Goal: Check status: Check status

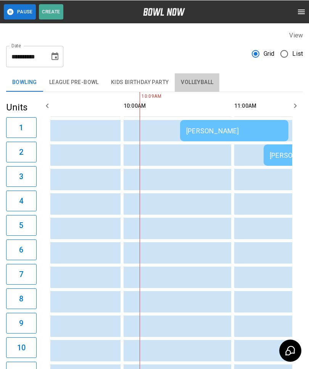
scroll to position [0, 111]
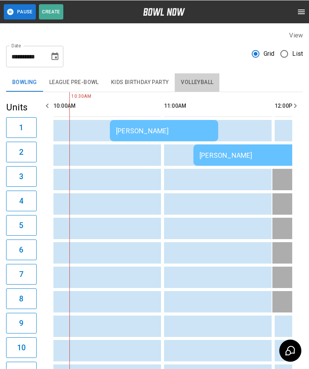
click at [68, 82] on button "League Pre-Bowl" at bounding box center [74, 82] width 62 height 18
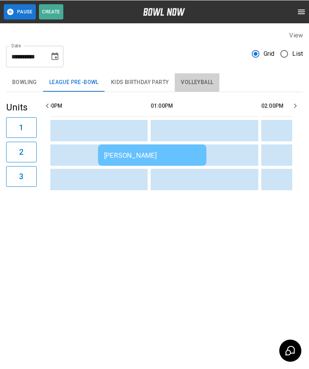
scroll to position [0, 348]
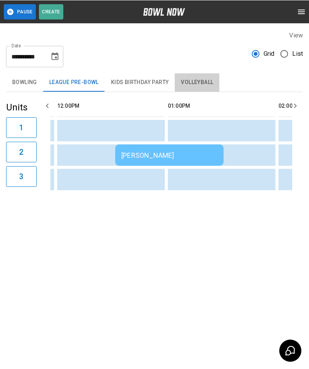
click at [139, 82] on button "Kids Birthday Party" at bounding box center [140, 82] width 70 height 18
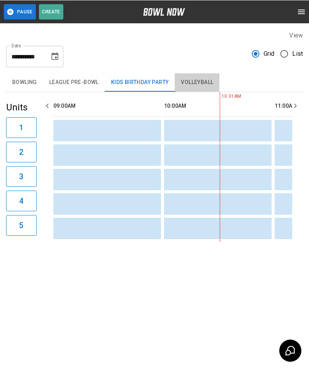
click at [69, 82] on button "League Pre-Bowl" at bounding box center [74, 82] width 62 height 18
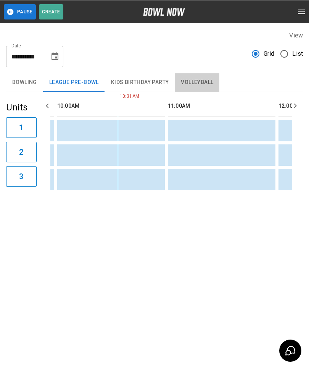
click at [191, 86] on button "Volleyball" at bounding box center [197, 82] width 45 height 18
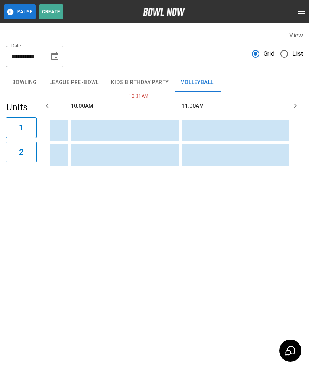
click at [32, 82] on button "Bowling" at bounding box center [24, 82] width 37 height 18
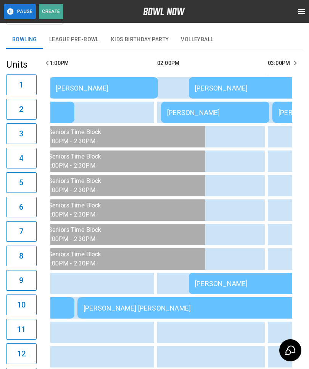
click at [163, 309] on div "[PERSON_NAME] [PERSON_NAME]" at bounding box center [188, 308] width 208 height 8
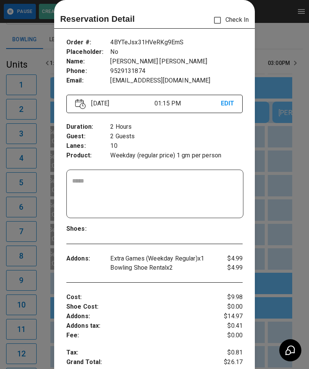
click at [270, 238] on div at bounding box center [154, 184] width 309 height 369
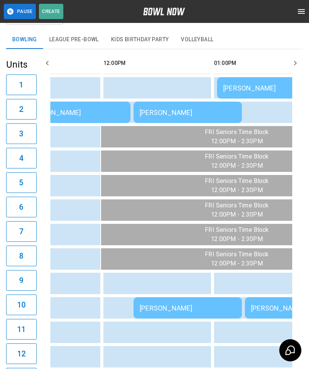
click at [105, 116] on td "[PERSON_NAME]" at bounding box center [76, 112] width 108 height 21
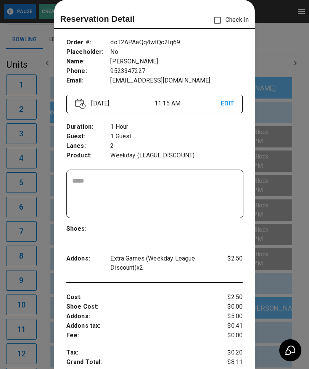
click at [279, 236] on div at bounding box center [154, 184] width 309 height 369
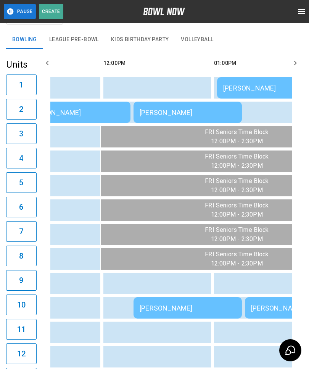
click at [219, 116] on td "[PERSON_NAME]" at bounding box center [188, 112] width 108 height 21
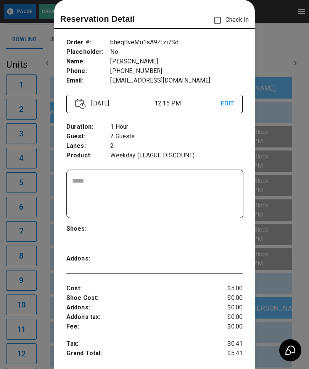
click at [283, 225] on div at bounding box center [154, 184] width 309 height 369
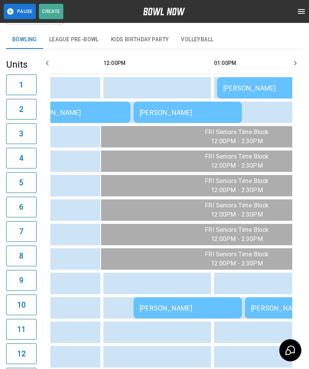
click at [181, 302] on td "[PERSON_NAME]" at bounding box center [188, 307] width 108 height 21
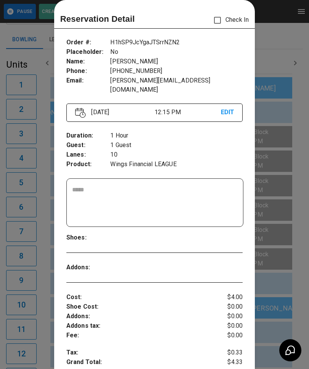
click at [288, 243] on div at bounding box center [154, 184] width 309 height 369
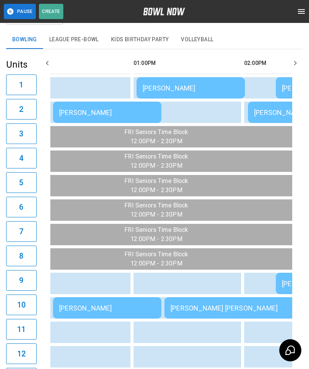
click at [222, 89] on div "[PERSON_NAME]" at bounding box center [191, 88] width 96 height 8
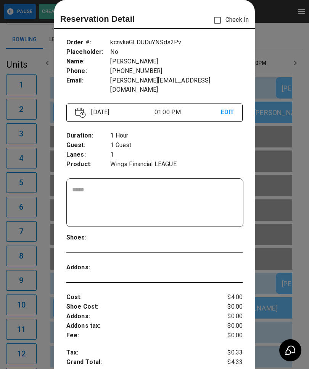
click at [287, 278] on div at bounding box center [154, 184] width 309 height 369
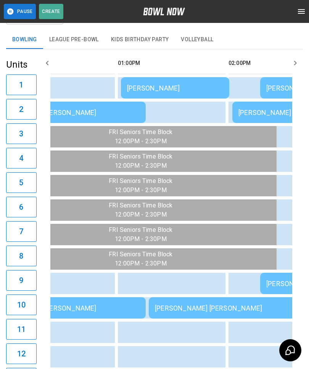
click at [204, 302] on td "[PERSON_NAME] [PERSON_NAME]" at bounding box center [259, 307] width 220 height 21
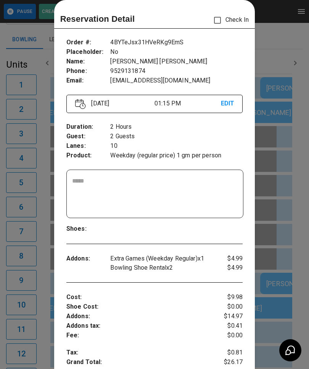
click at [290, 277] on div at bounding box center [154, 184] width 309 height 369
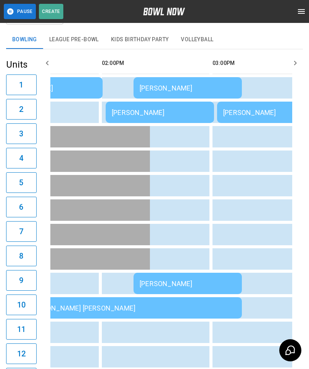
click at [185, 110] on div "[PERSON_NAME]" at bounding box center [160, 112] width 96 height 8
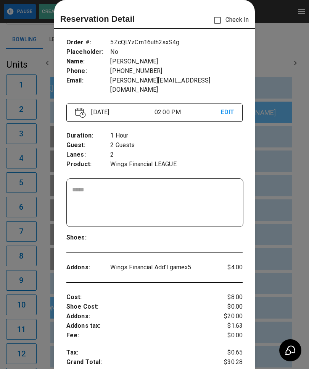
click at [276, 269] on div at bounding box center [154, 184] width 309 height 369
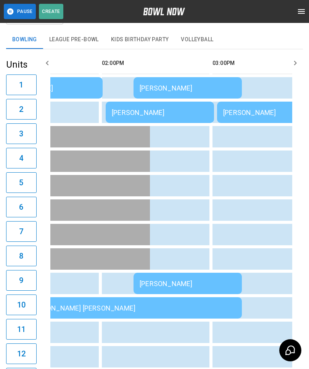
click at [211, 87] on div "[PERSON_NAME]" at bounding box center [188, 88] width 96 height 8
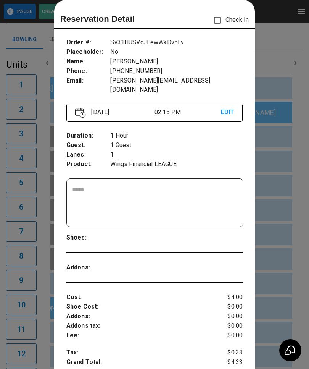
click at [290, 229] on div at bounding box center [154, 184] width 309 height 369
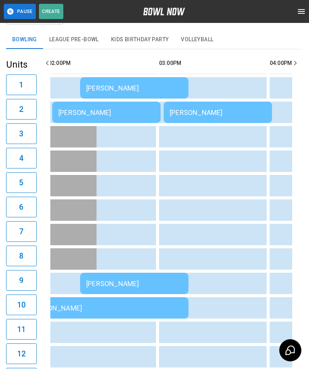
click at [225, 116] on div "[PERSON_NAME]" at bounding box center [218, 112] width 96 height 8
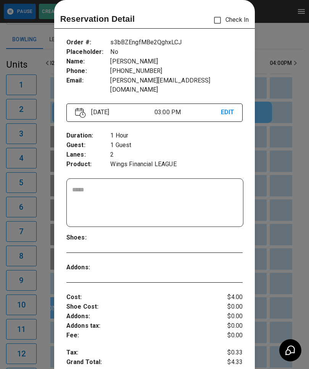
click at [281, 225] on div at bounding box center [154, 184] width 309 height 369
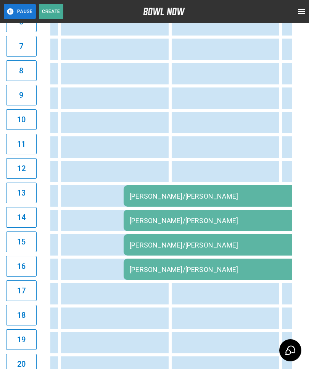
click at [260, 198] on div "[PERSON_NAME]/[PERSON_NAME]" at bounding box center [234, 196] width 208 height 8
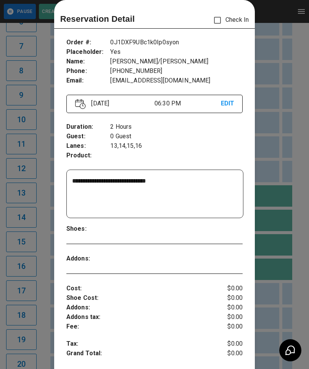
click at [31, 241] on div at bounding box center [154, 184] width 309 height 369
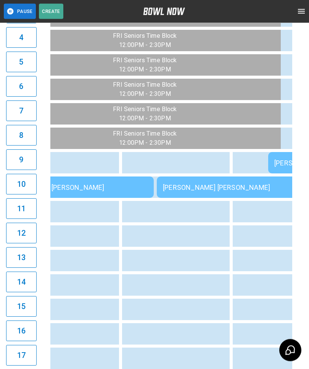
scroll to position [0, 304]
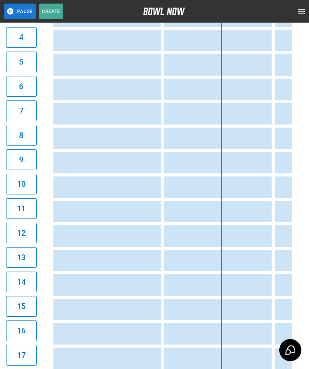
click at [254, 333] on td "sticky table" at bounding box center [261, 334] width 25 height 21
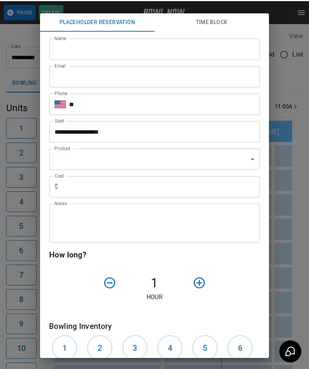
click at [290, 237] on div "**********" at bounding box center [154, 184] width 309 height 369
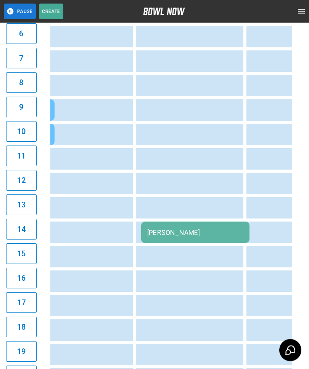
click at [232, 236] on div "[PERSON_NAME]" at bounding box center [195, 233] width 96 height 8
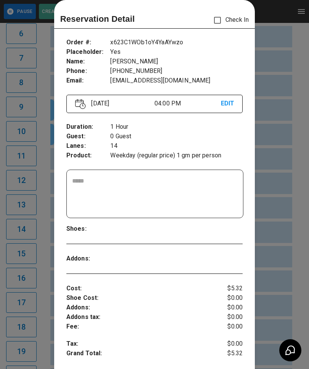
click at [288, 217] on div at bounding box center [154, 184] width 309 height 369
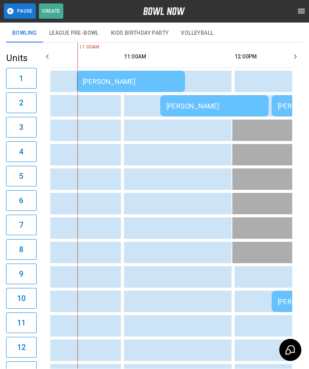
scroll to position [0, 107]
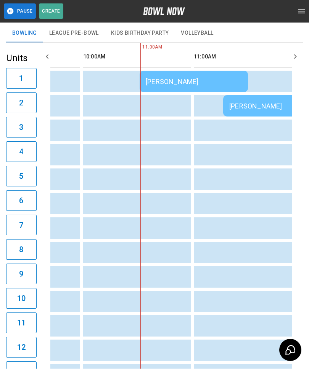
click at [244, 108] on div "[PERSON_NAME]" at bounding box center [278, 106] width 96 height 8
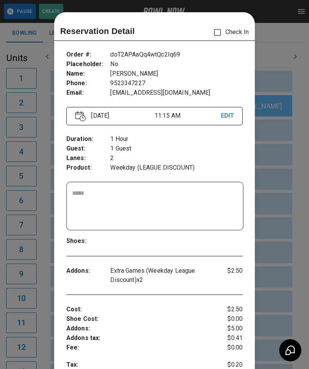
click at [275, 303] on div at bounding box center [154, 184] width 309 height 369
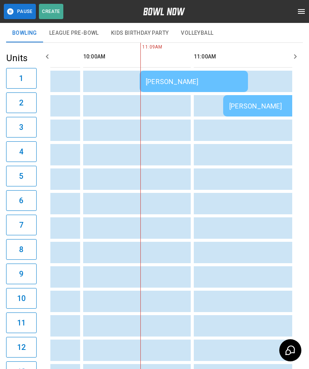
click at [264, 113] on td "[PERSON_NAME]" at bounding box center [277, 105] width 108 height 21
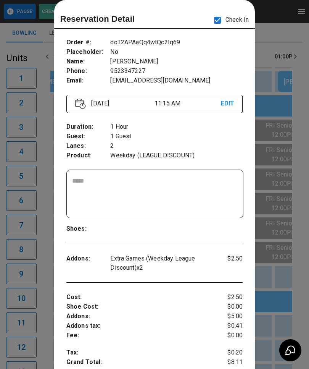
click at [288, 247] on div at bounding box center [154, 184] width 309 height 369
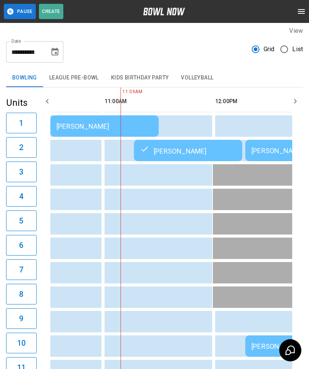
click at [82, 125] on div "[PERSON_NAME]" at bounding box center [105, 126] width 96 height 8
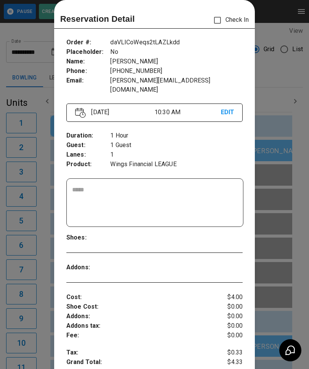
click at [281, 275] on div at bounding box center [154, 184] width 309 height 369
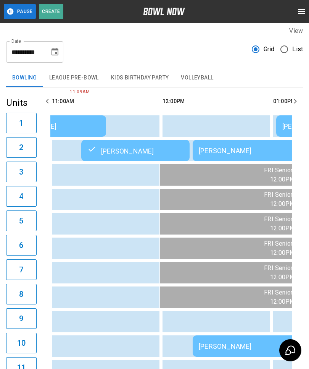
click at [121, 151] on div "[PERSON_NAME]" at bounding box center [135, 150] width 96 height 9
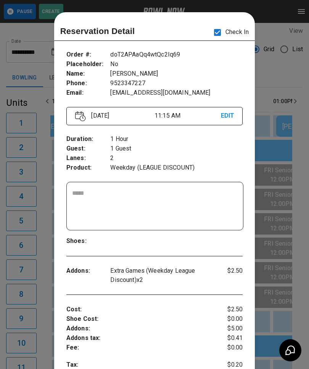
scroll to position [12, 0]
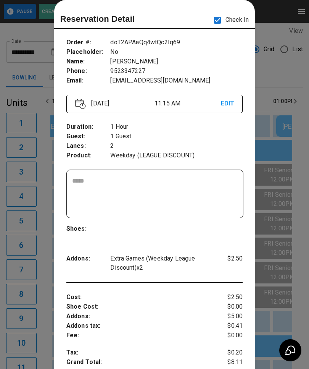
click at [36, 52] on div at bounding box center [154, 184] width 309 height 369
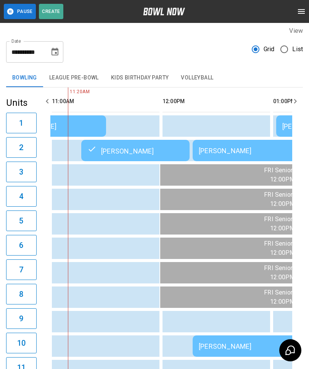
click at [74, 307] on td "sticky table" at bounding box center [65, 296] width 25 height 21
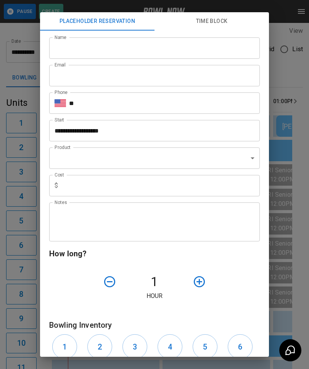
click at [11, 235] on div "**********" at bounding box center [154, 184] width 309 height 369
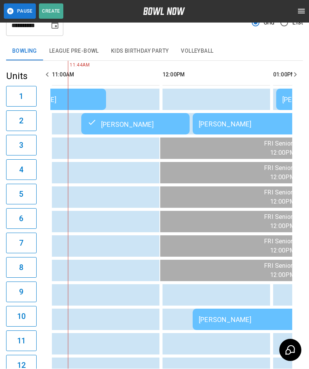
scroll to position [31, 0]
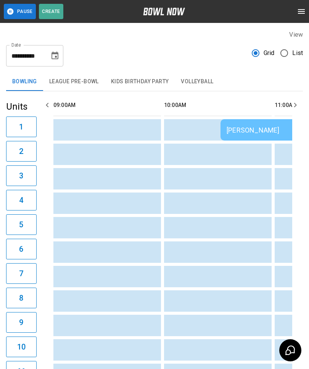
scroll to position [0, 222]
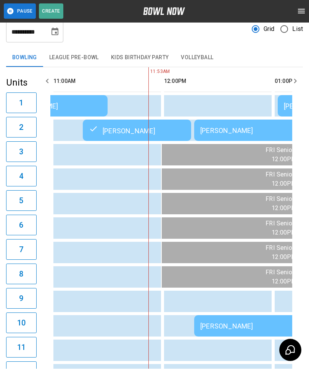
click at [288, 213] on td "sticky table" at bounding box center [290, 203] width 25 height 21
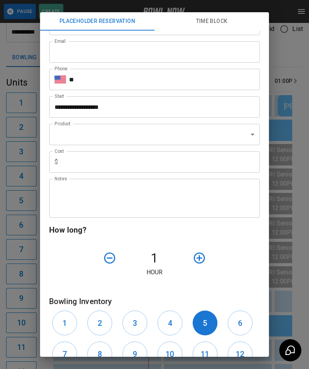
scroll to position [22, 0]
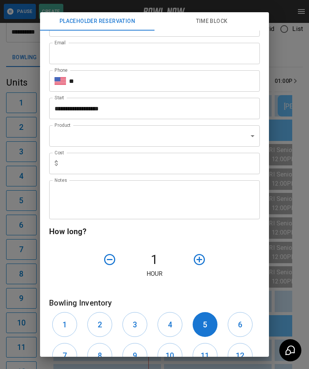
click at [275, 262] on div "**********" at bounding box center [154, 184] width 309 height 369
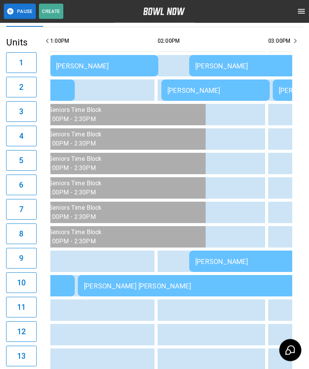
scroll to position [0, 476]
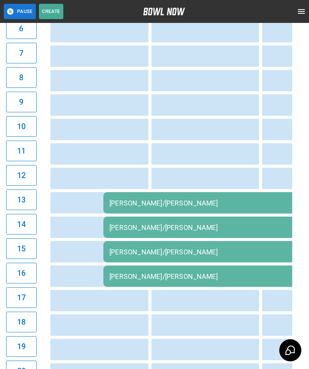
click at [262, 207] on div "[PERSON_NAME]/[PERSON_NAME]" at bounding box center [214, 203] width 208 height 8
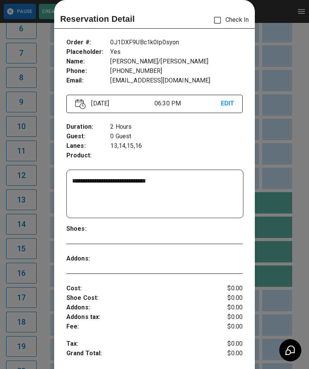
click at [26, 285] on div at bounding box center [154, 184] width 309 height 369
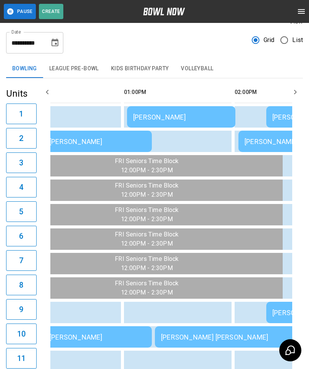
scroll to position [0, 341]
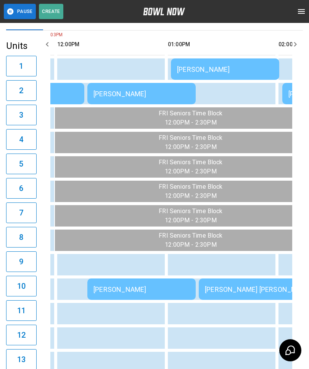
click at [104, 286] on div "[PERSON_NAME]" at bounding box center [142, 289] width 96 height 8
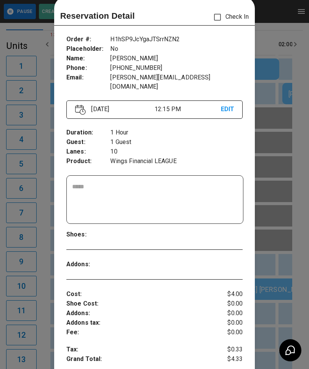
click at [242, 194] on div "​" at bounding box center [155, 200] width 177 height 48
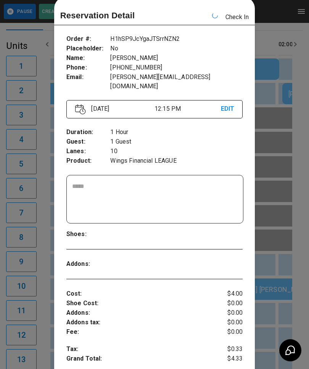
scroll to position [0, 332]
